Goal: Task Accomplishment & Management: Use online tool/utility

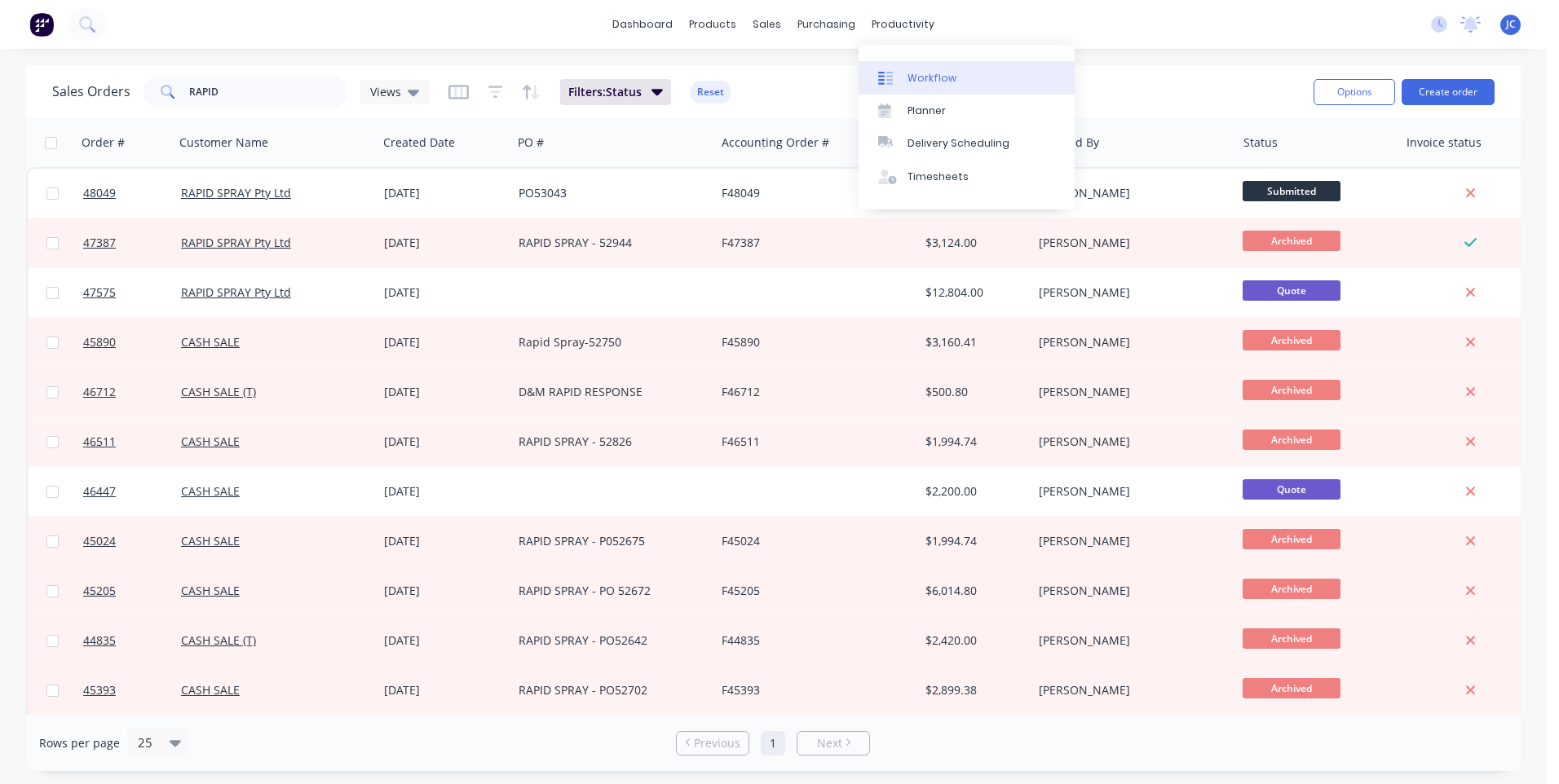
click at [908, 71] on div "Workflow" at bounding box center [932, 78] width 49 height 15
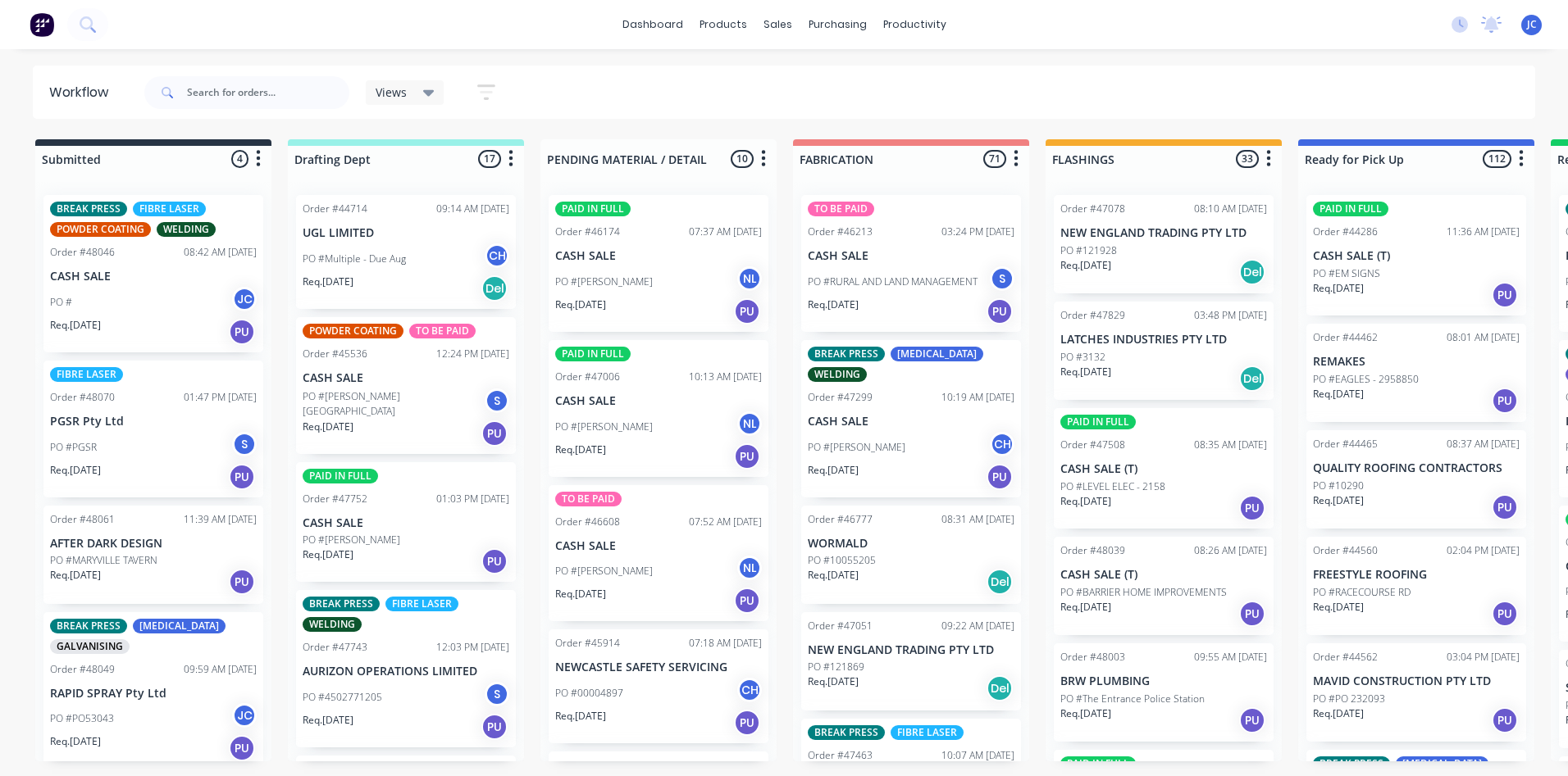
click at [165, 282] on p "CASH SALE" at bounding box center [153, 276] width 207 height 14
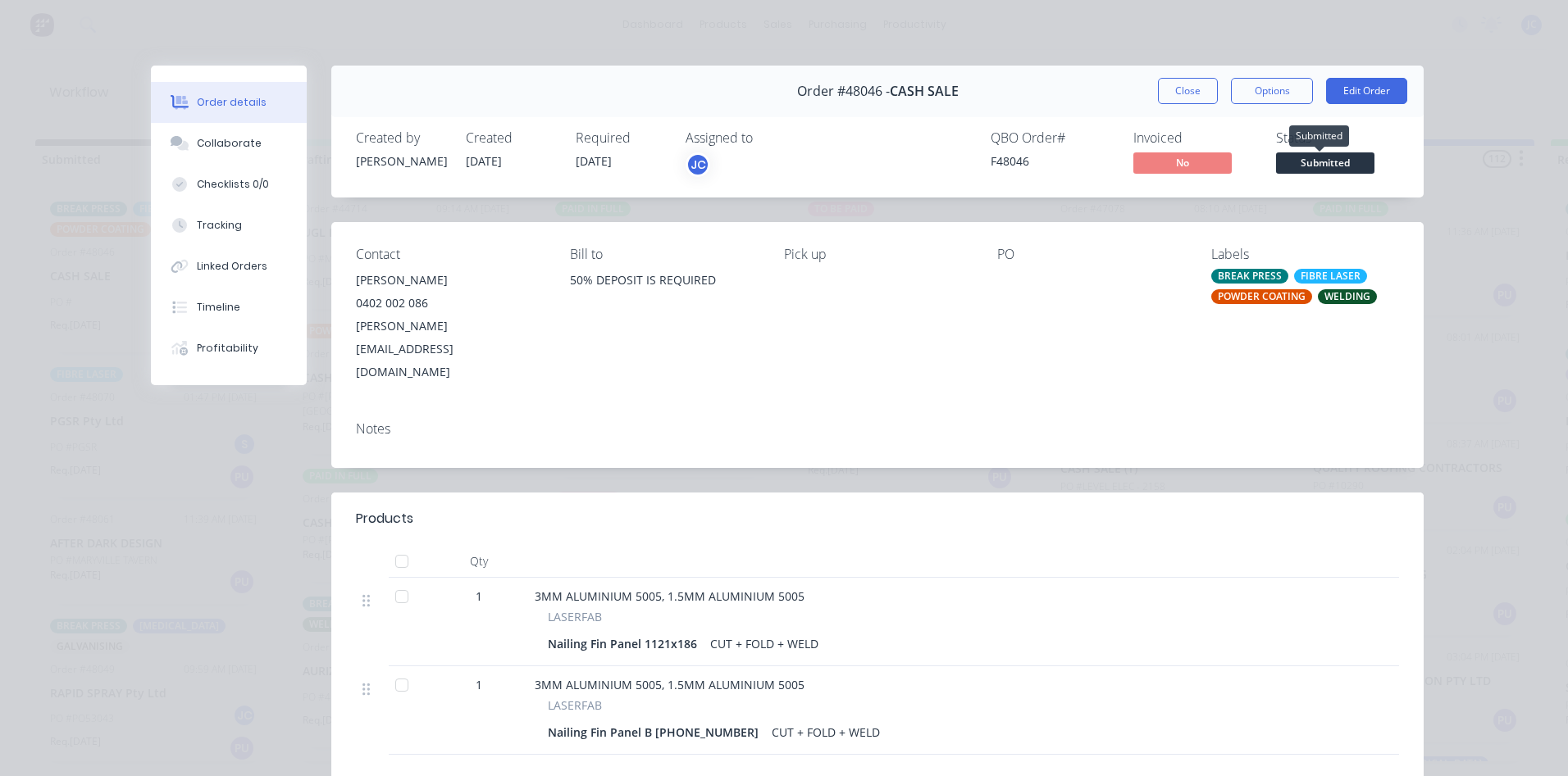
click at [1330, 162] on span "Submitted" at bounding box center [1325, 163] width 99 height 21
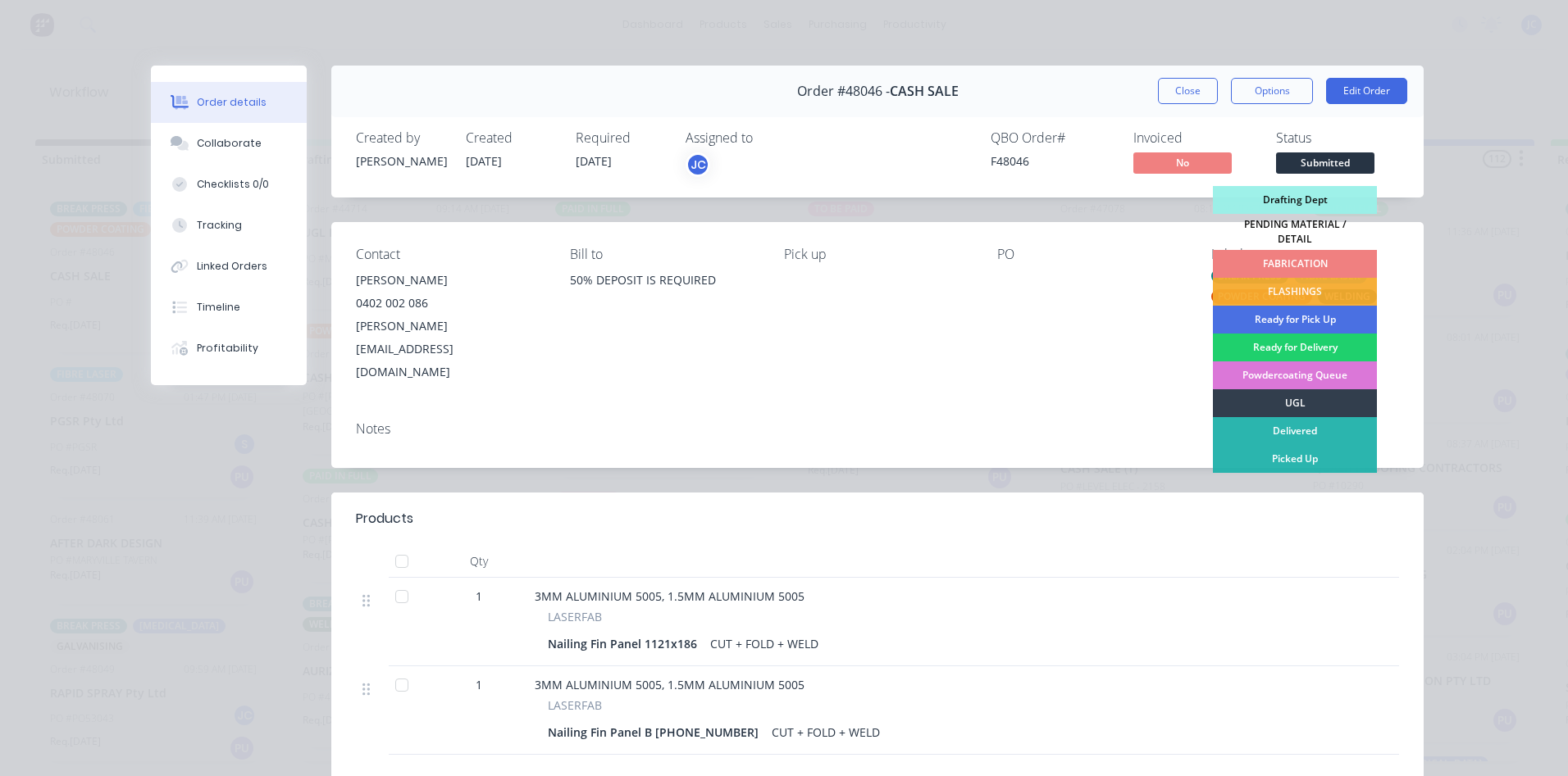
click at [1295, 253] on div "FABRICATION" at bounding box center [1295, 264] width 165 height 28
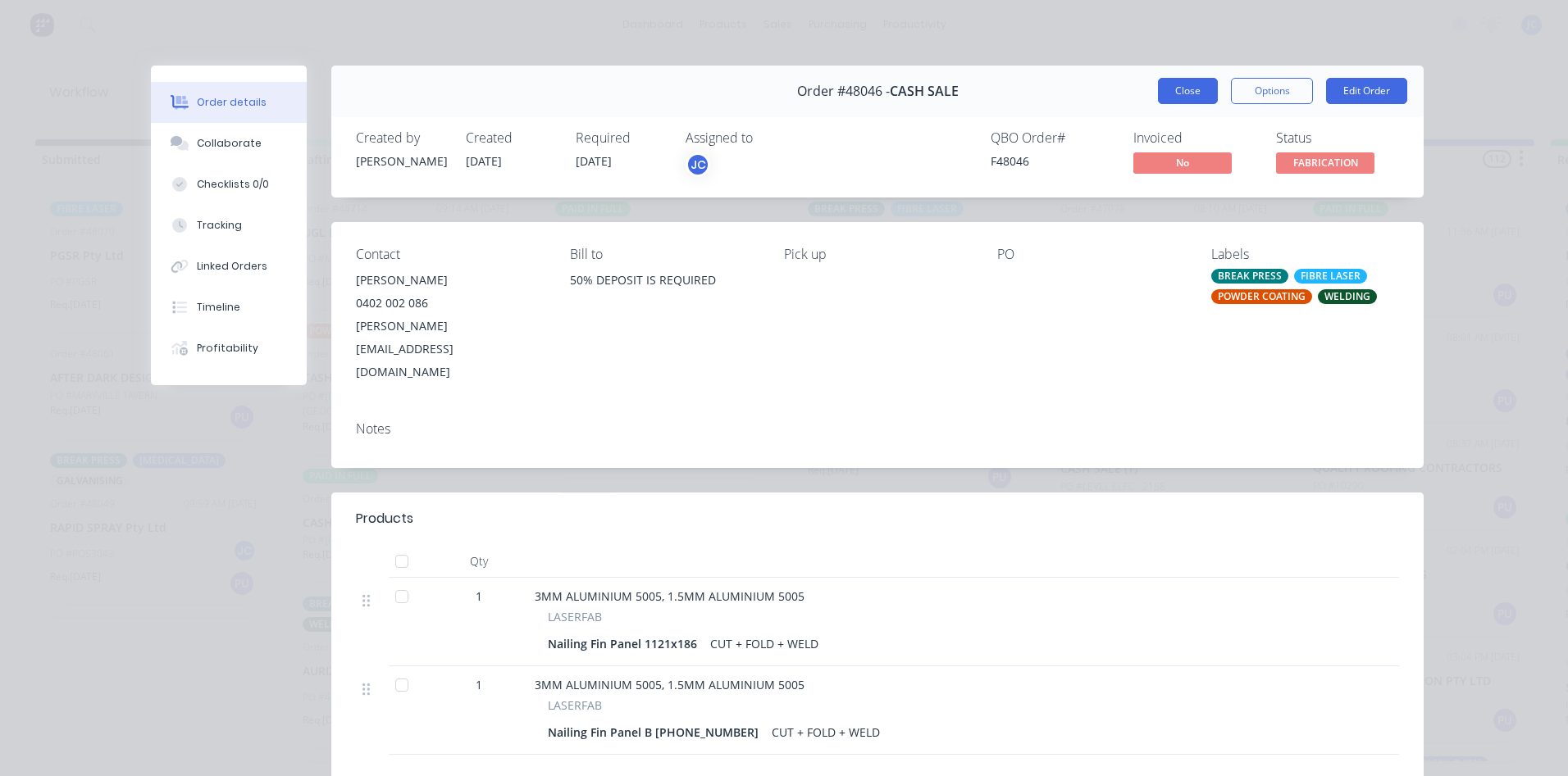
click at [1183, 93] on button "Close" at bounding box center [1188, 91] width 60 height 26
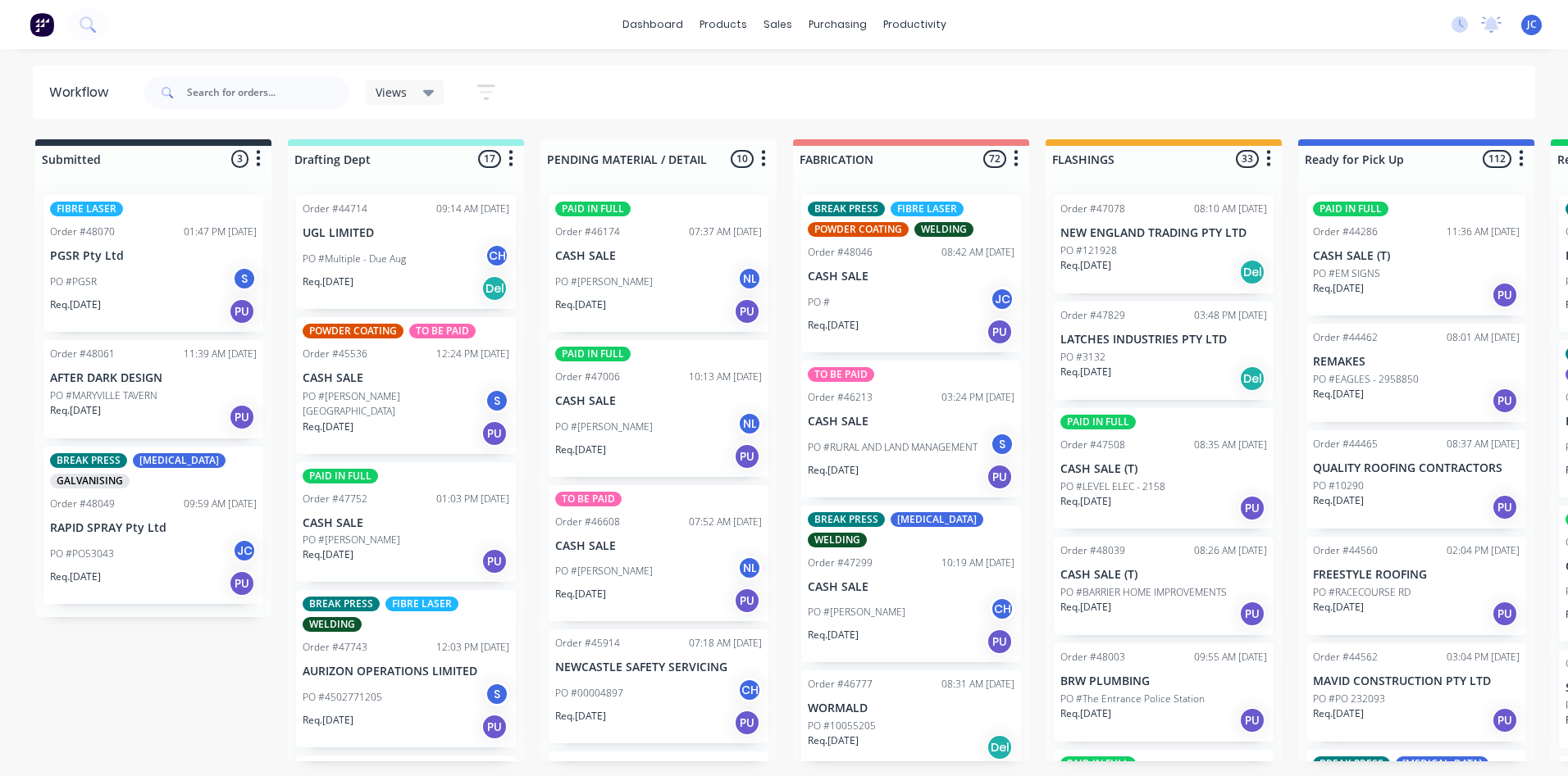
click at [162, 542] on div "PO #PO53043 JC" at bounding box center [153, 553] width 207 height 31
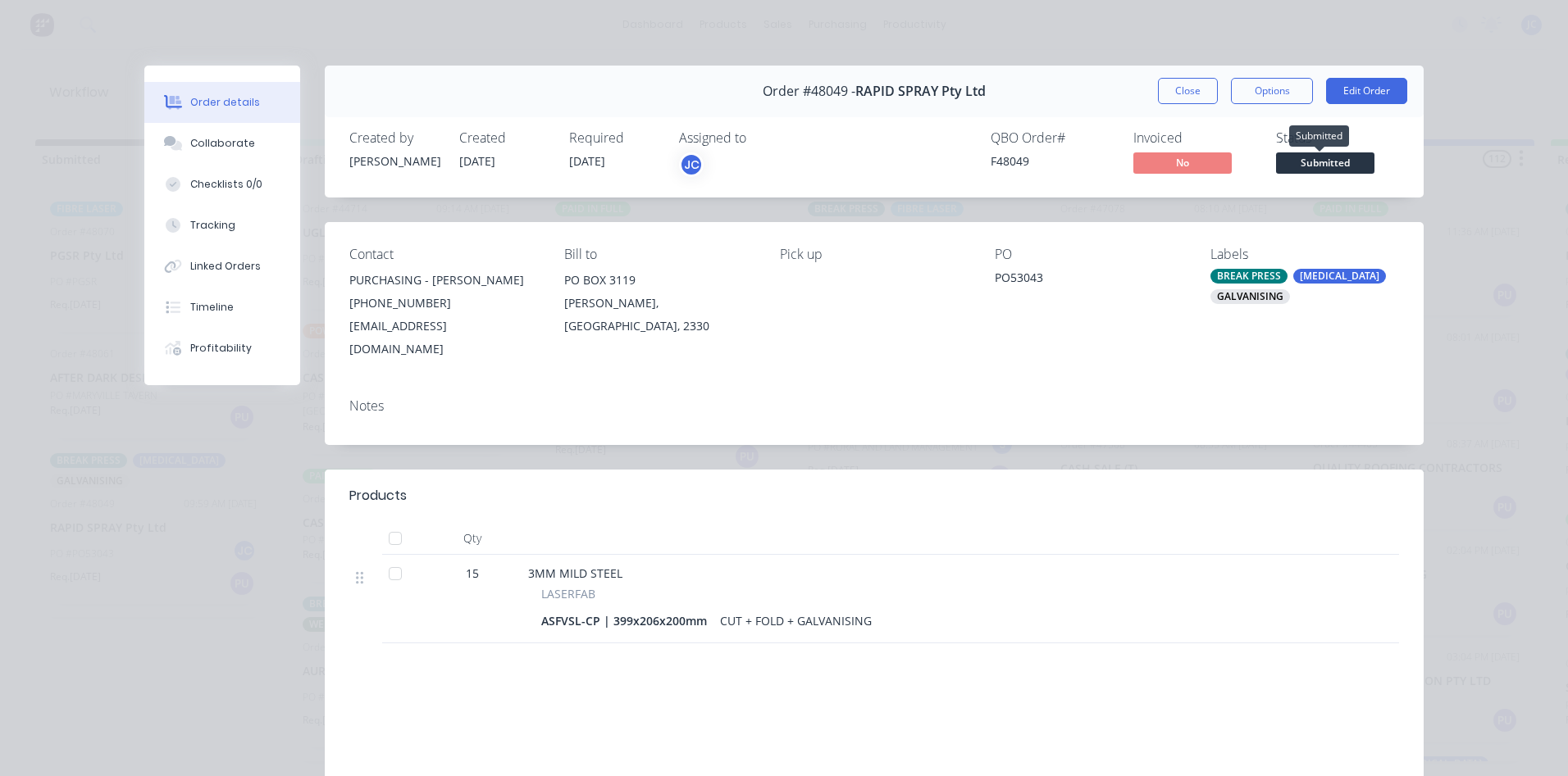
click at [1322, 170] on span "Submitted" at bounding box center [1325, 163] width 99 height 21
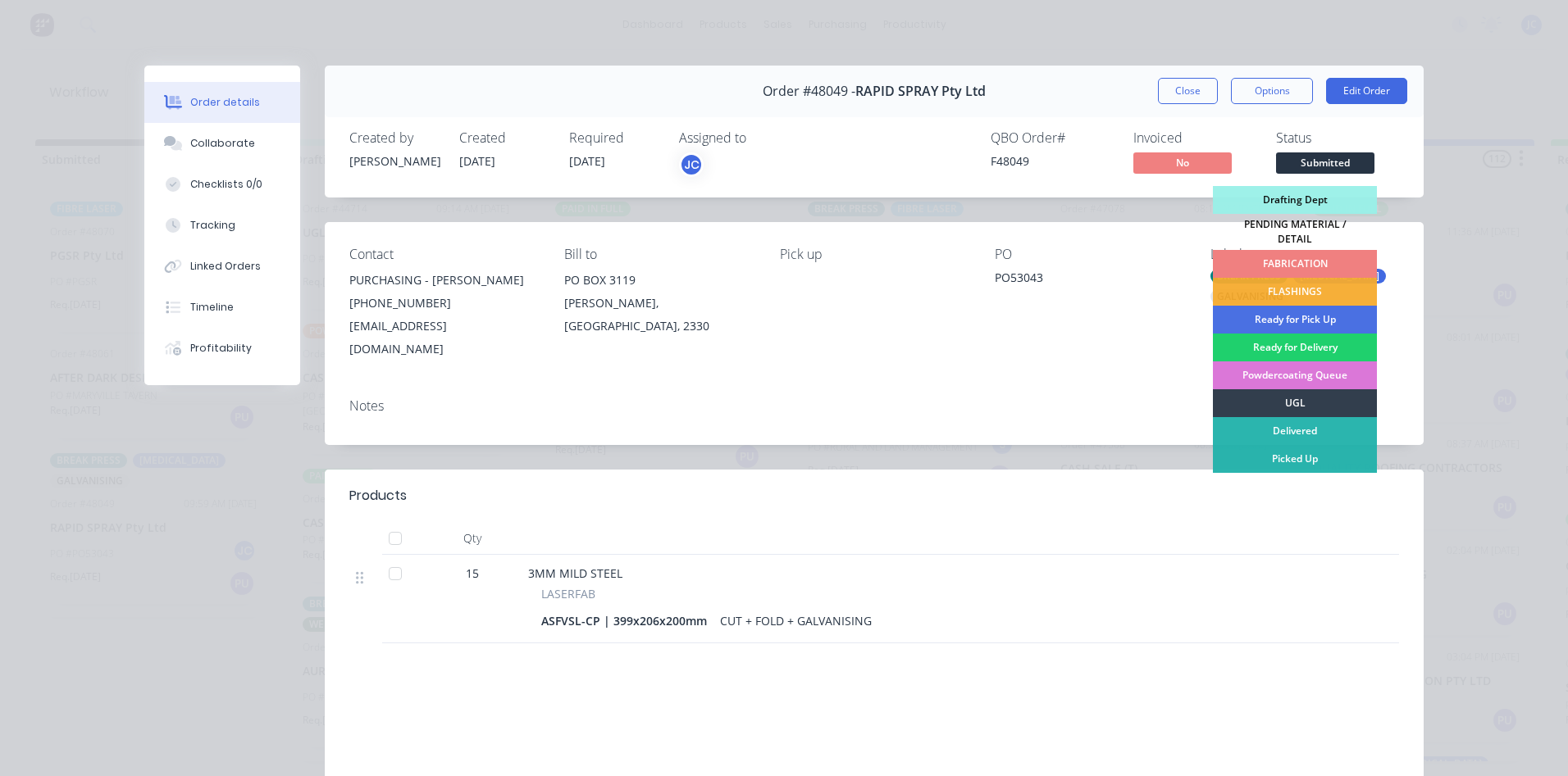
click at [1292, 256] on div "FABRICATION" at bounding box center [1295, 264] width 165 height 28
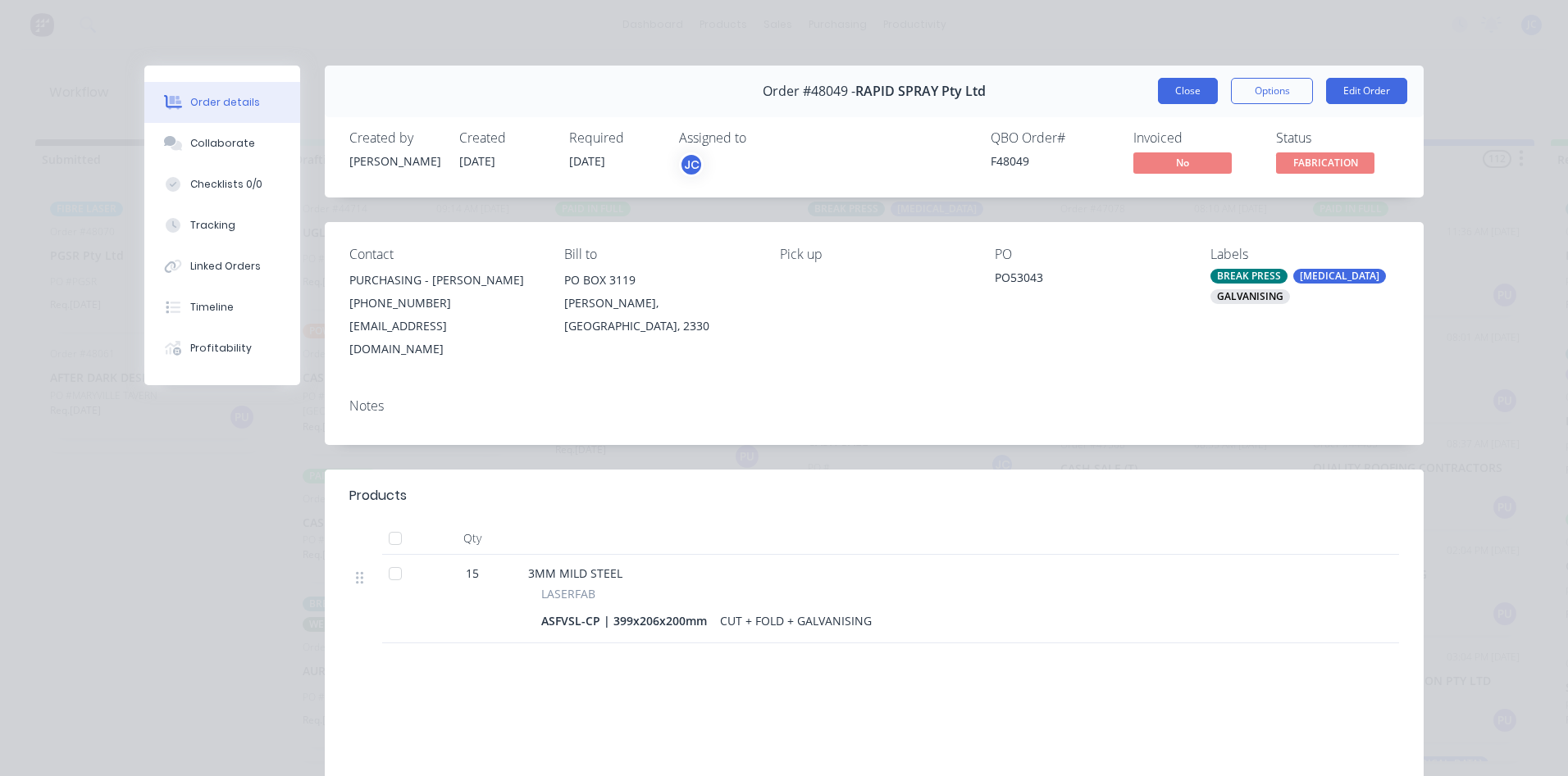
click at [1168, 89] on button "Close" at bounding box center [1188, 91] width 60 height 26
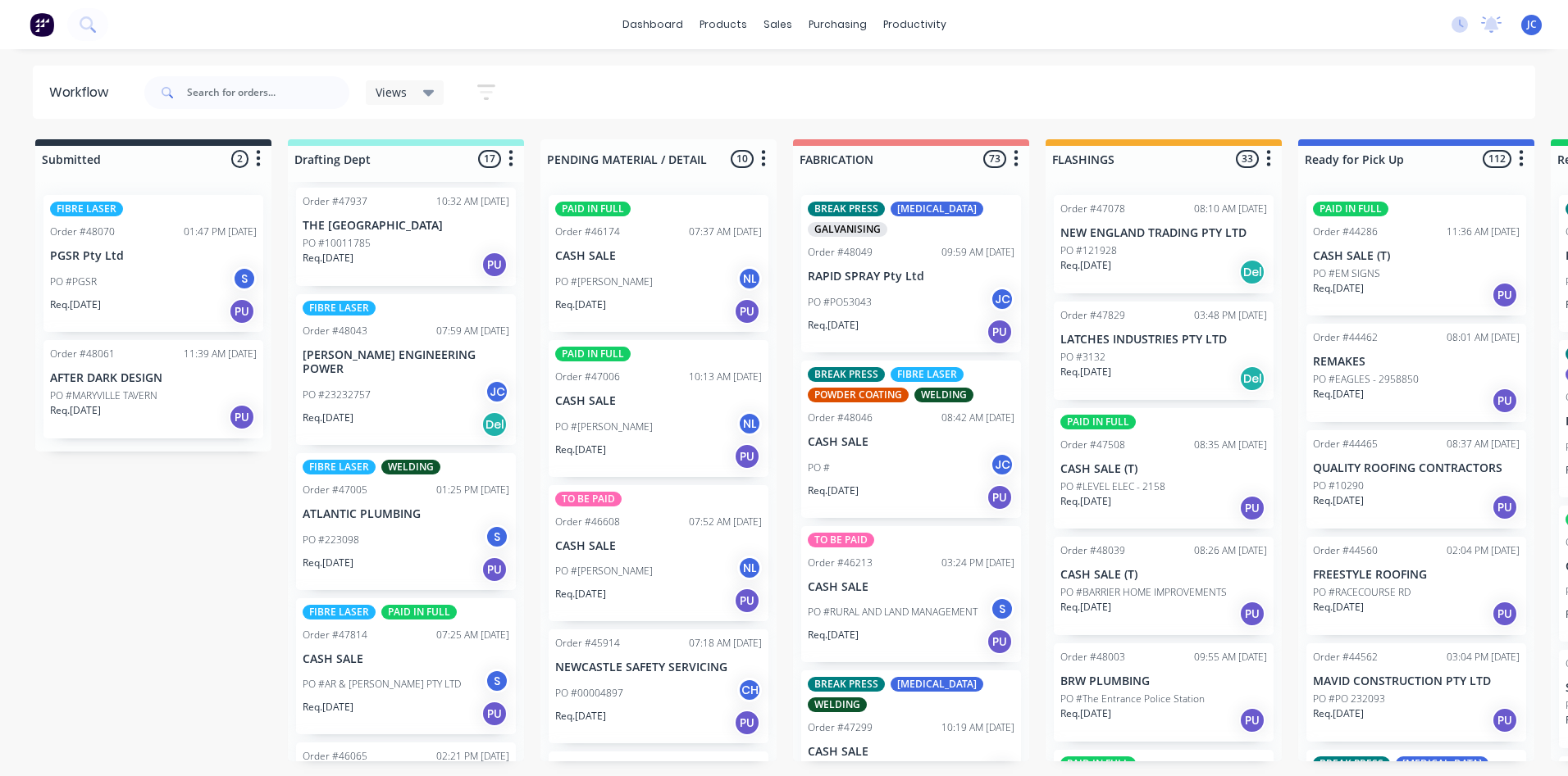
scroll to position [574, 0]
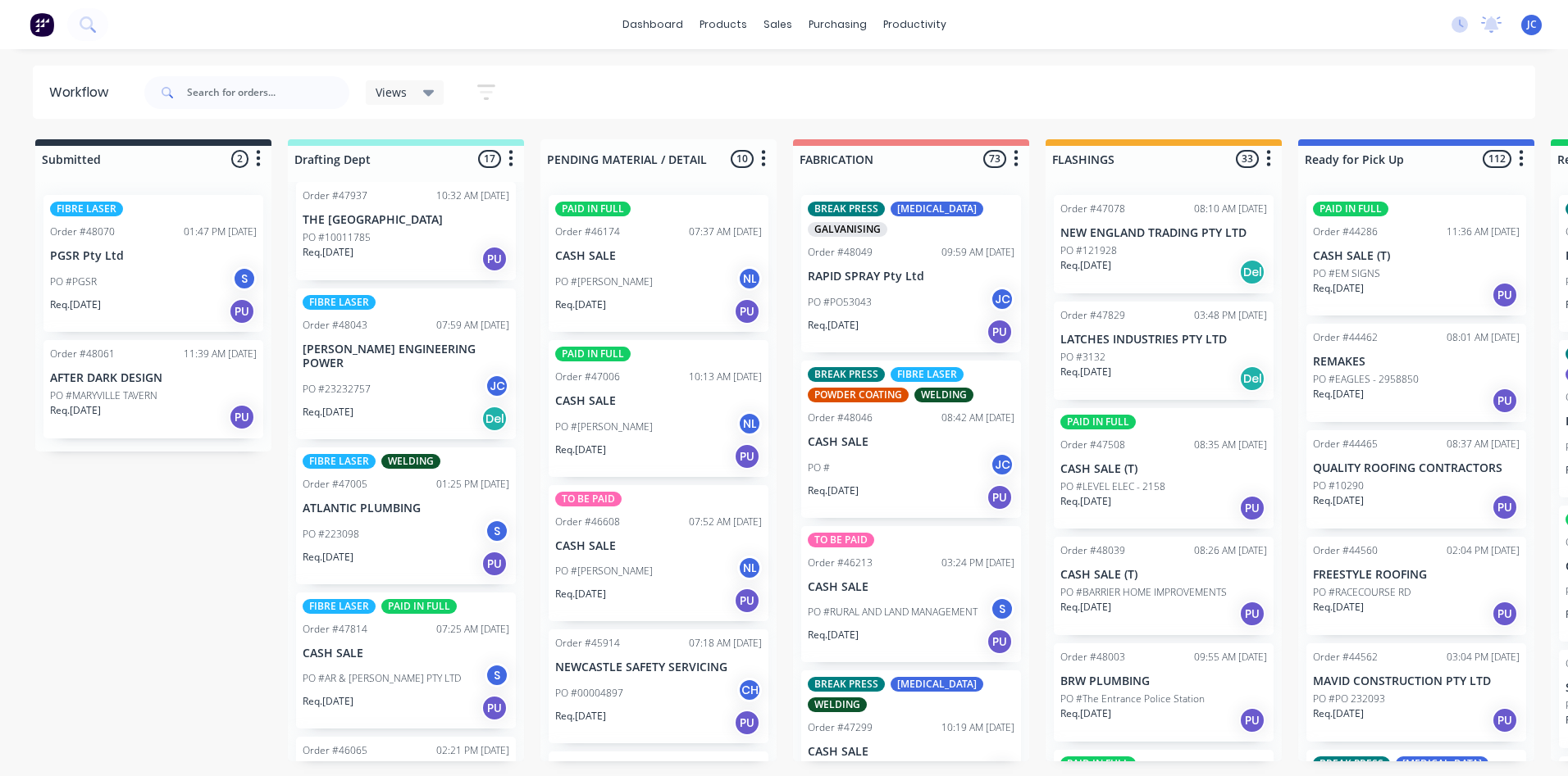
click at [397, 374] on div "PO #23232757 JC" at bounding box center [406, 389] width 207 height 31
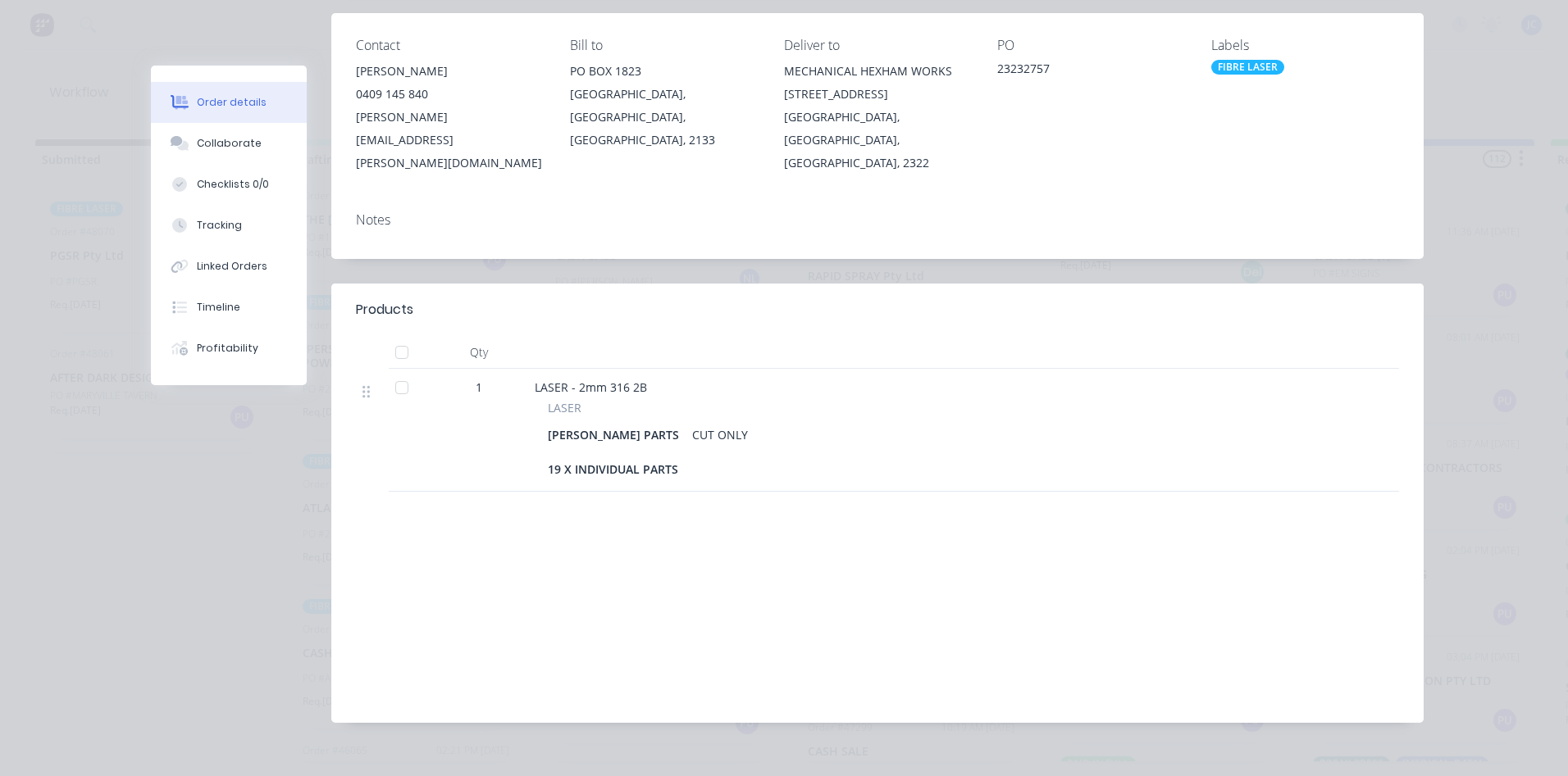
scroll to position [0, 0]
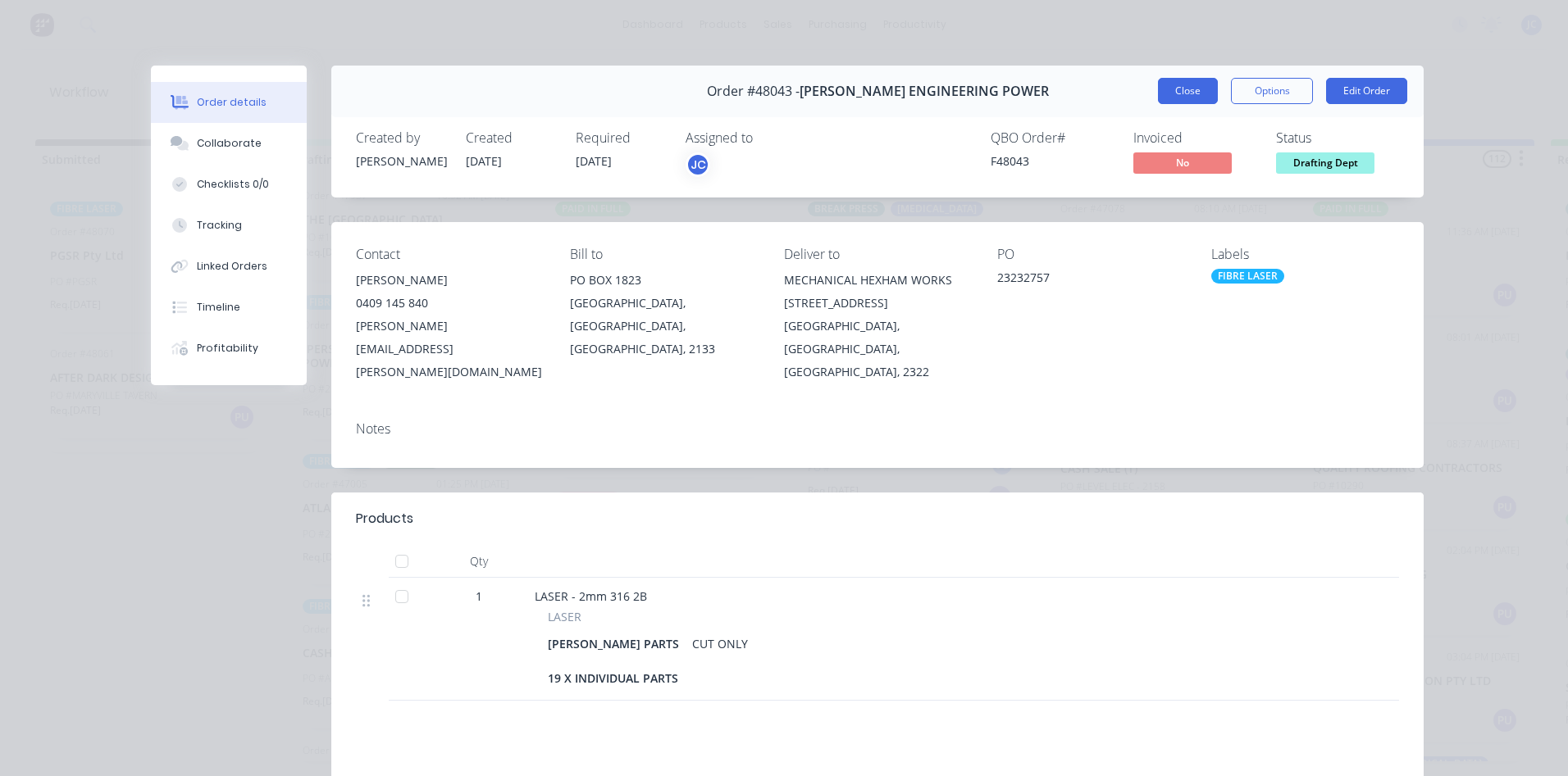
click at [1186, 93] on button "Close" at bounding box center [1188, 91] width 60 height 26
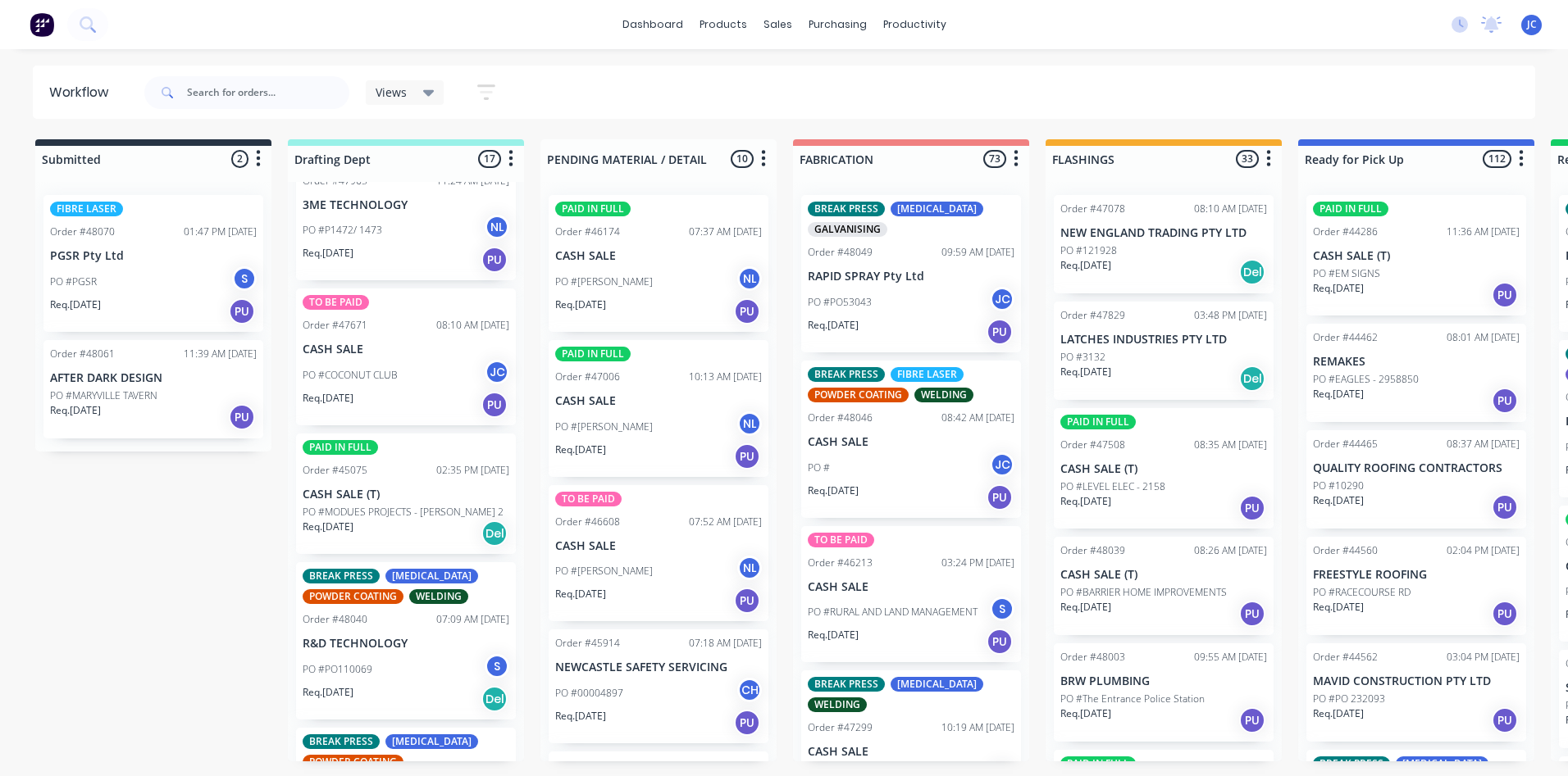
scroll to position [1721, 0]
